Goal: Task Accomplishment & Management: Use online tool/utility

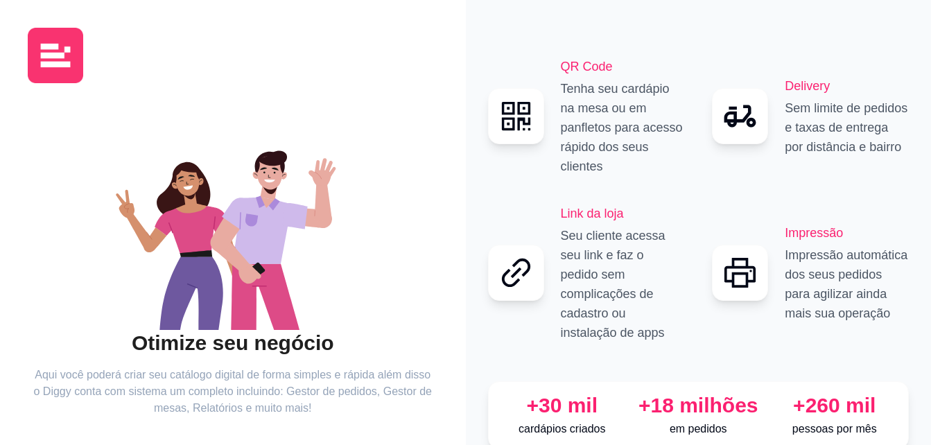
click at [71, 51] on img at bounding box center [55, 55] width 55 height 55
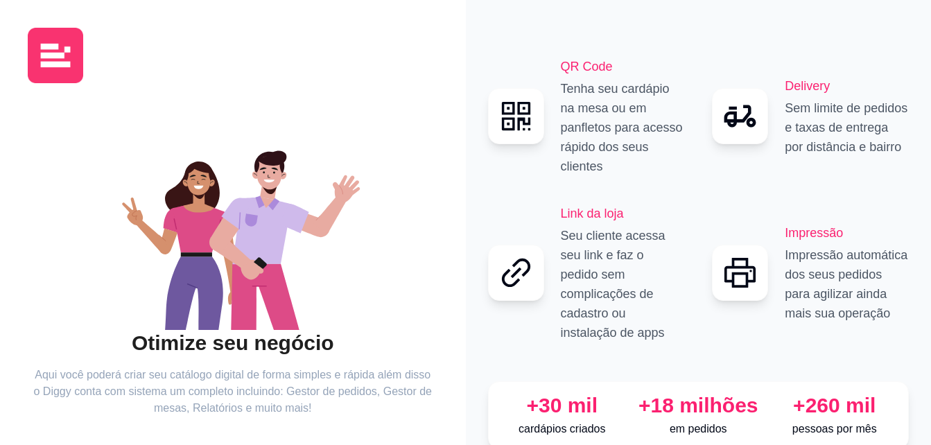
scroll to position [83, 0]
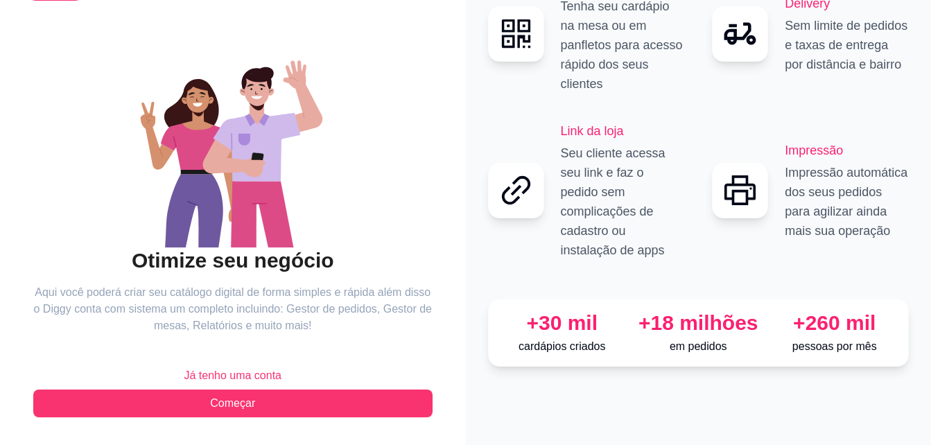
click at [214, 377] on span "Já tenho uma conta" at bounding box center [233, 376] width 98 height 17
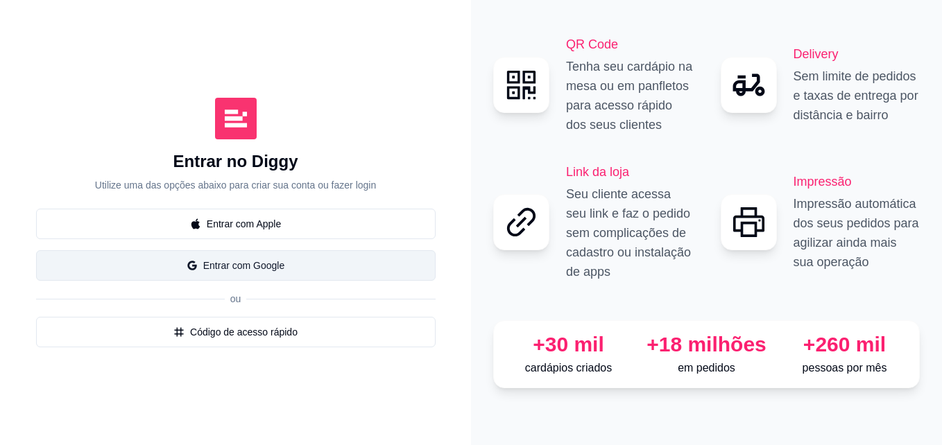
click at [166, 272] on button "Entrar com Google" at bounding box center [235, 265] width 399 height 31
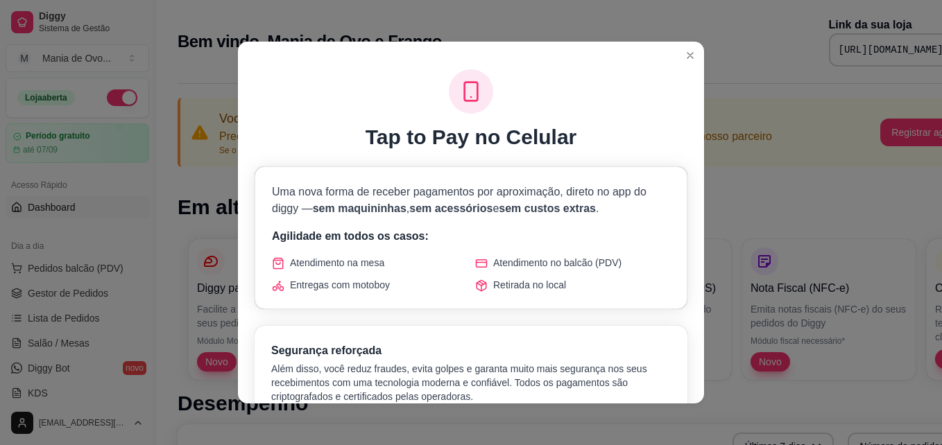
click at [643, 261] on div "Atendimento no balcão (PDV)" at bounding box center [572, 263] width 195 height 14
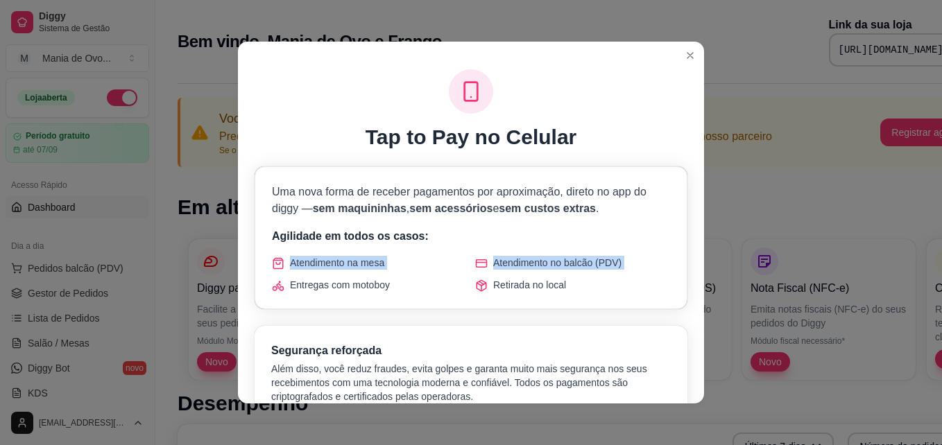
drag, startPoint x: 643, startPoint y: 261, endPoint x: 718, endPoint y: 237, distance: 79.4
click at [718, 237] on div "Tap to Pay no Celular Uma nova forma de receber pagamentos por aproximação, dir…" at bounding box center [471, 222] width 942 height 445
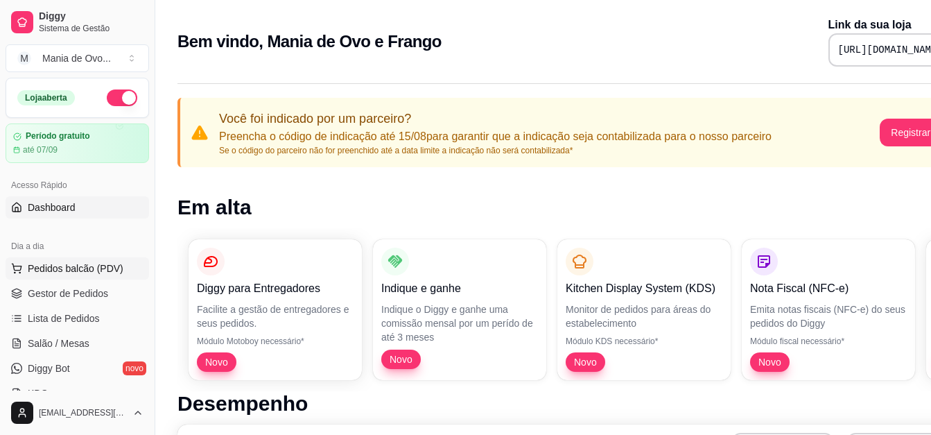
click at [71, 275] on button "Pedidos balcão (PDV)" at bounding box center [78, 268] width 144 height 22
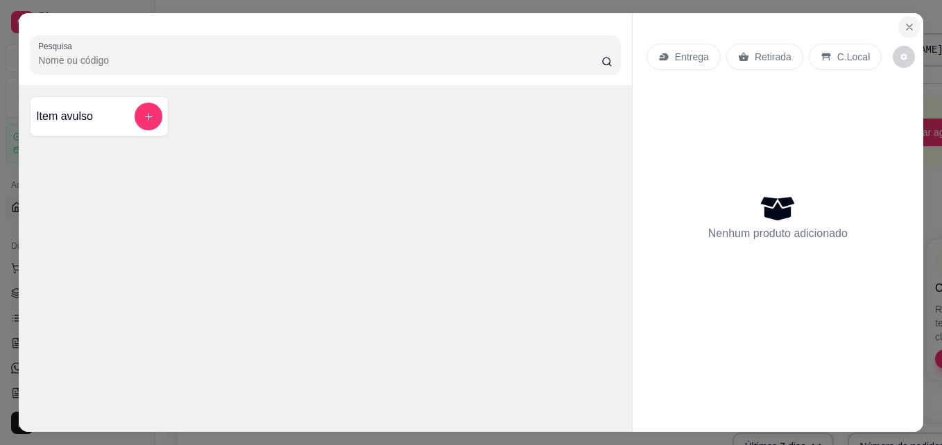
click at [903, 28] on button "Close" at bounding box center [909, 27] width 22 height 22
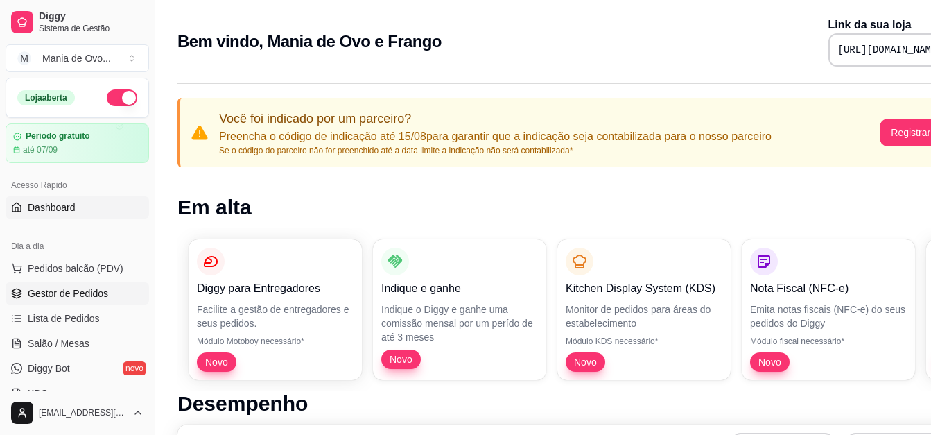
click at [34, 297] on span "Gestor de Pedidos" at bounding box center [68, 293] width 80 height 14
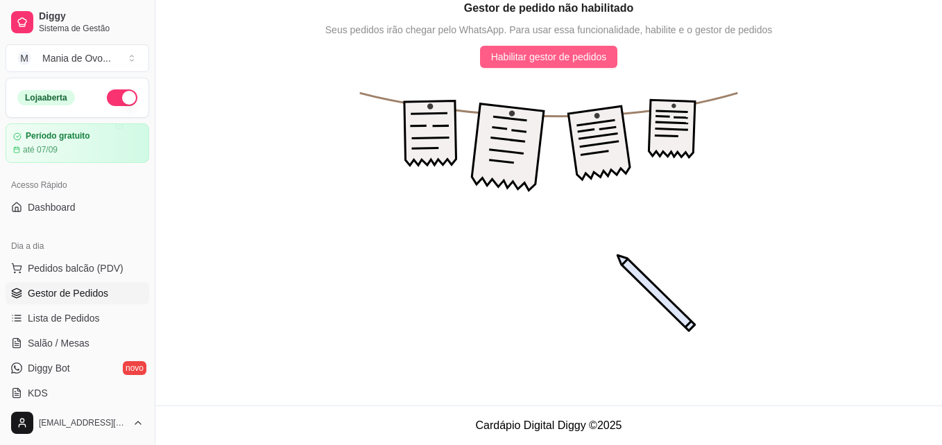
click at [573, 58] on span "Habilitar gestor de pedidos" at bounding box center [549, 56] width 116 height 15
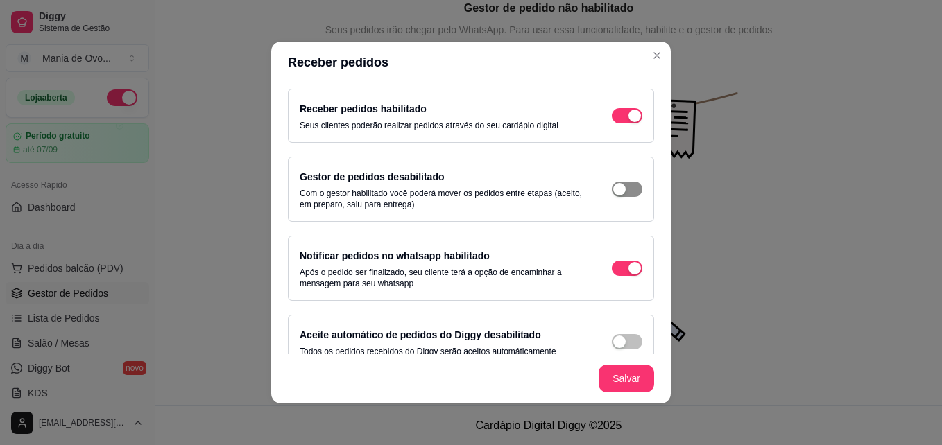
click at [612, 123] on span "button" at bounding box center [627, 115] width 31 height 15
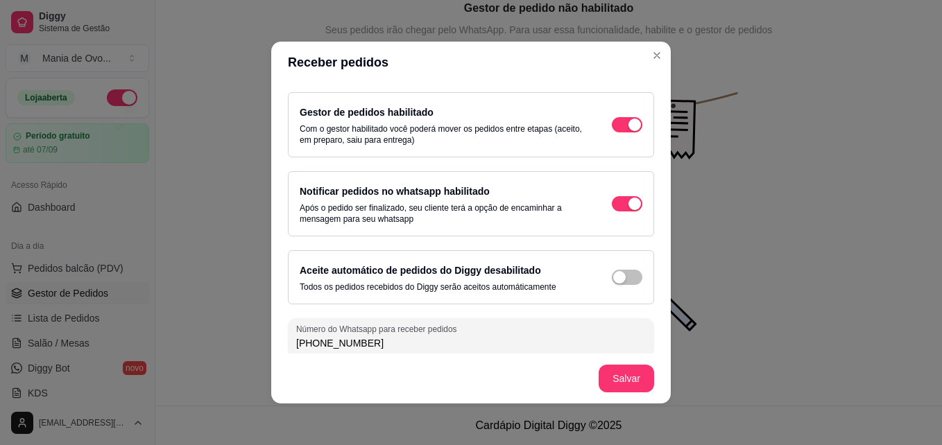
scroll to position [74, 0]
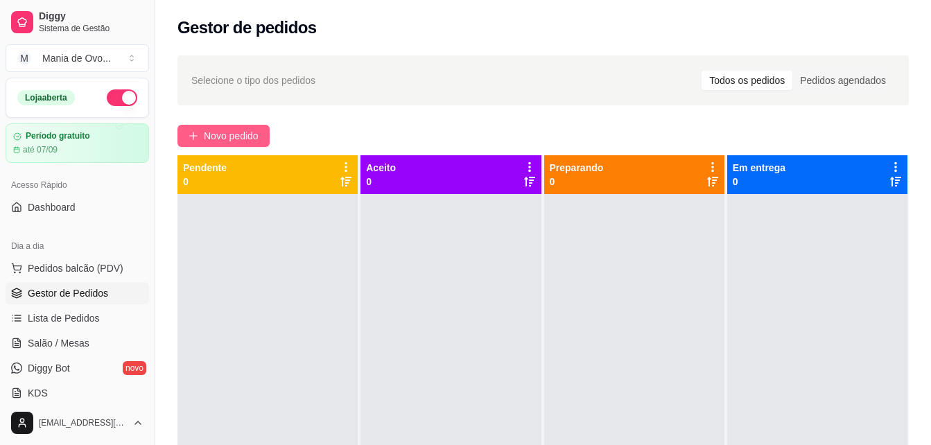
click at [220, 137] on span "Novo pedido" at bounding box center [231, 135] width 55 height 15
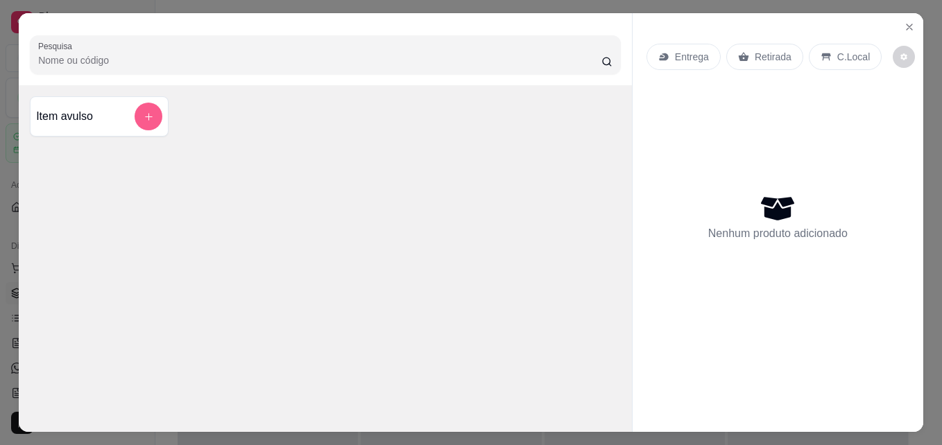
click at [144, 115] on icon "add-separate-item" at bounding box center [149, 117] width 10 height 10
click at [909, 22] on icon "Close" at bounding box center [909, 26] width 11 height 11
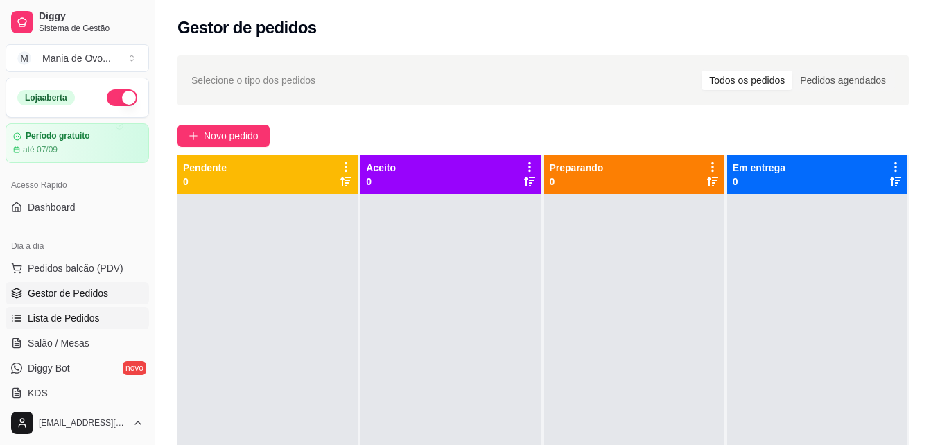
click at [74, 313] on span "Lista de Pedidos" at bounding box center [64, 318] width 72 height 14
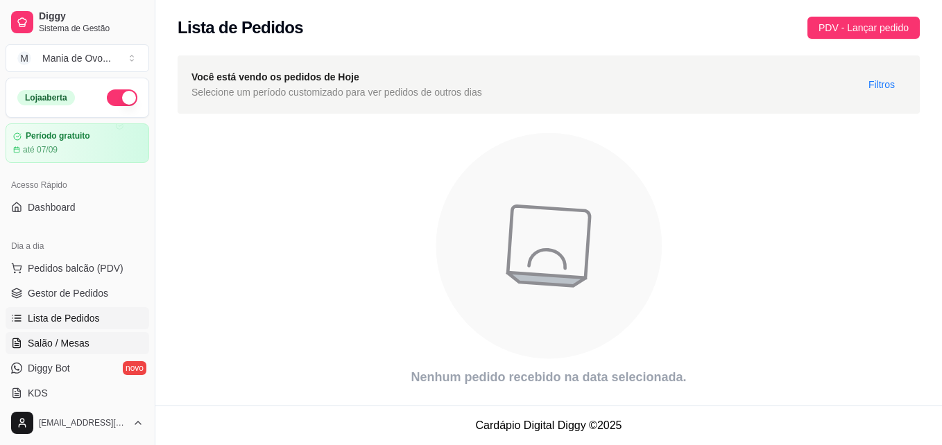
click at [55, 343] on span "Salão / Mesas" at bounding box center [59, 343] width 62 height 14
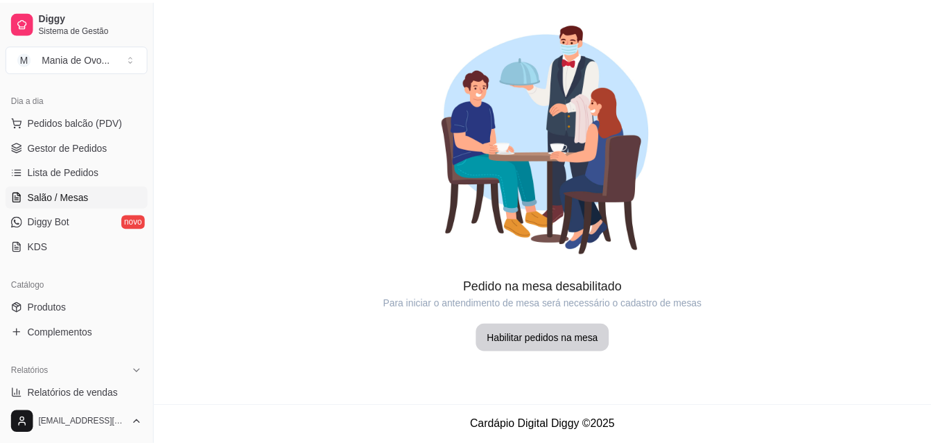
scroll to position [150, 0]
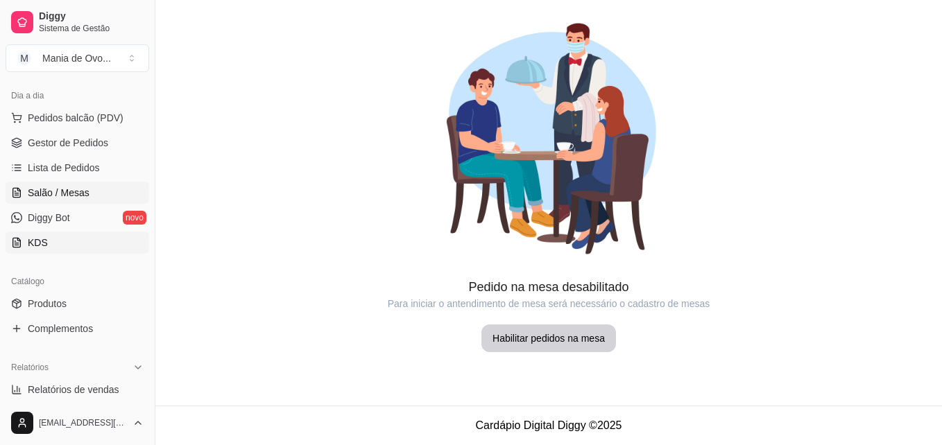
click at [63, 241] on link "KDS" at bounding box center [78, 243] width 144 height 22
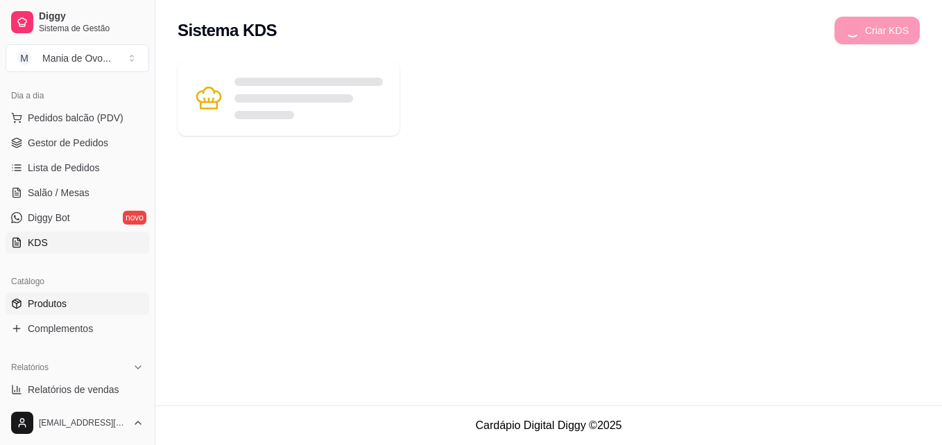
click at [70, 305] on link "Produtos" at bounding box center [78, 304] width 144 height 22
